Goal: Transaction & Acquisition: Purchase product/service

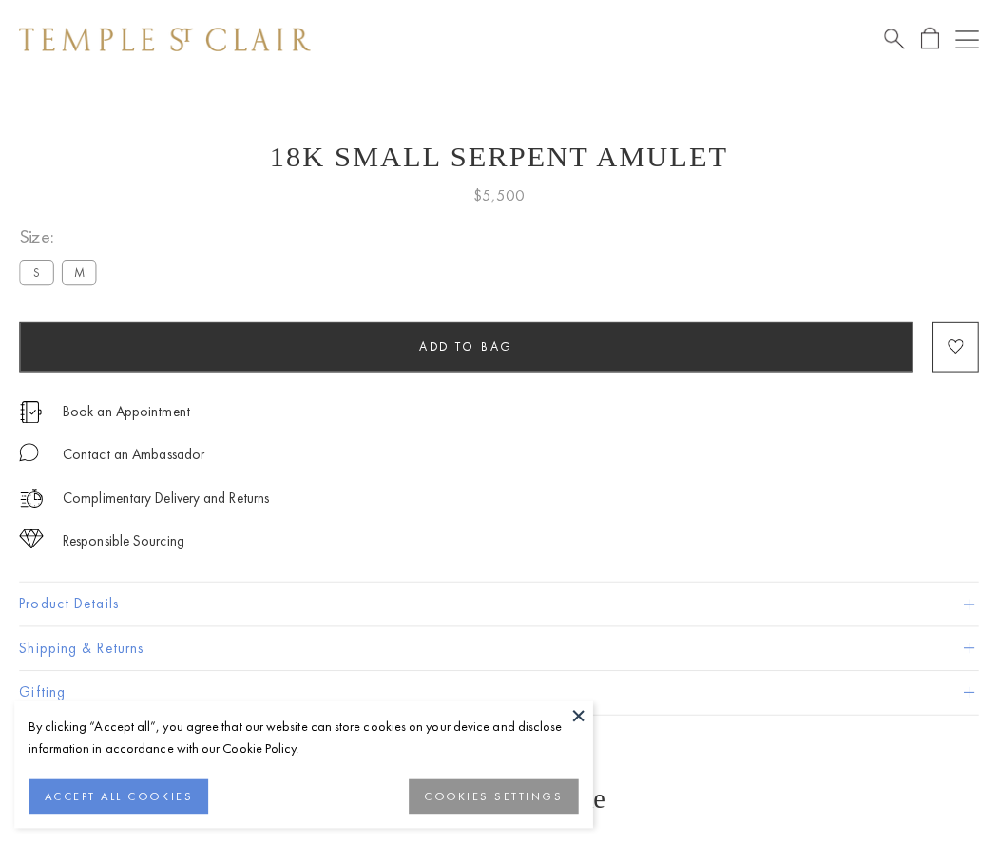
scroll to position [8, 0]
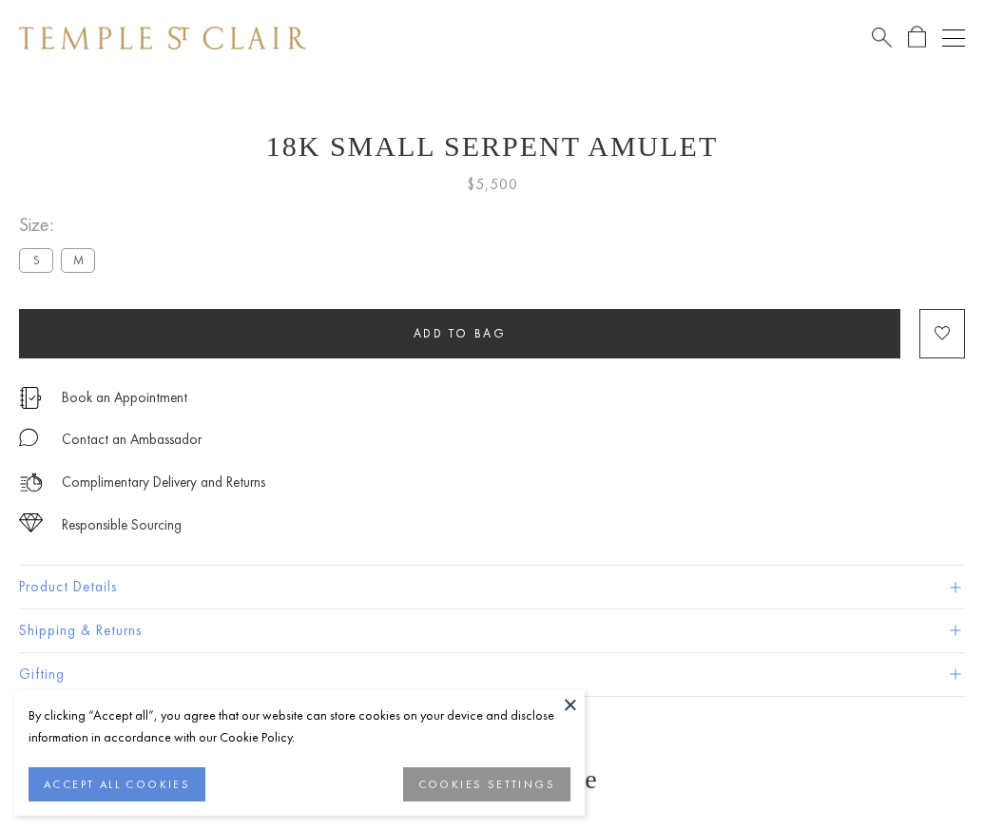
click at [459, 333] on span "Add to bag" at bounding box center [460, 333] width 93 height 16
